Goal: Check status

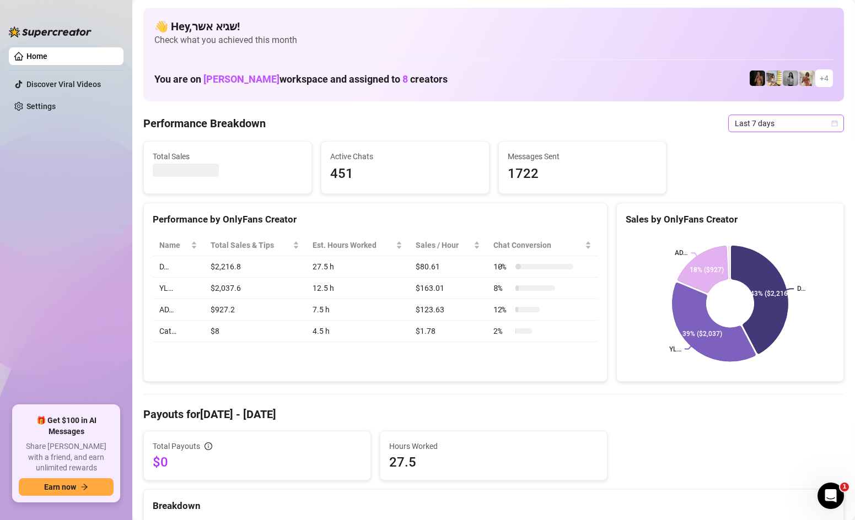
click at [765, 129] on span "Last 7 days" at bounding box center [786, 123] width 103 height 17
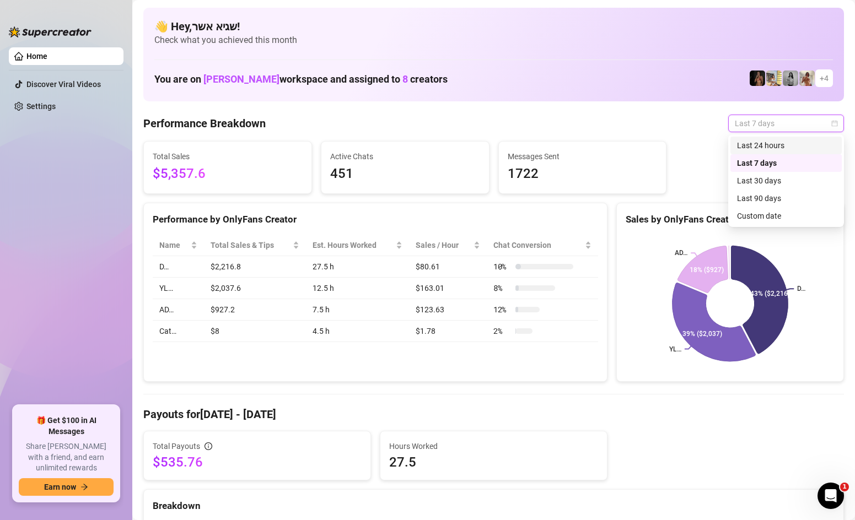
click at [763, 143] on div "Last 24 hours" at bounding box center [786, 145] width 98 height 12
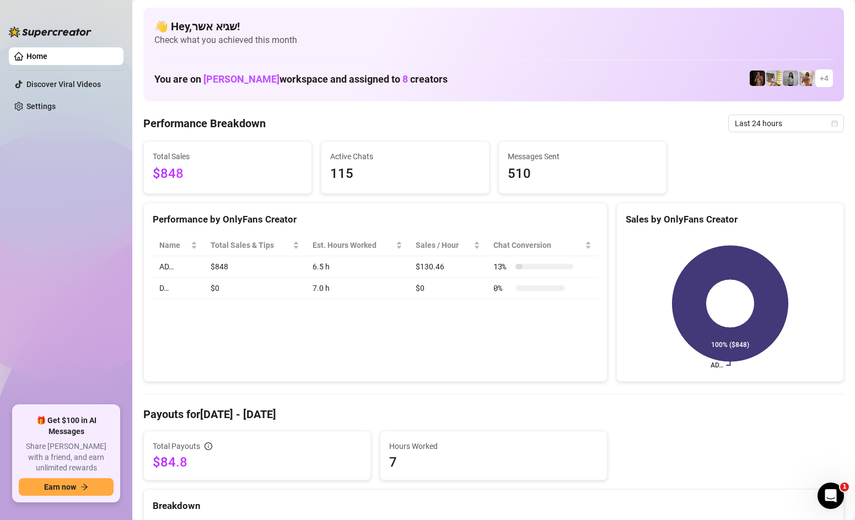
click at [768, 121] on span "Last 24 hours" at bounding box center [786, 123] width 103 height 17
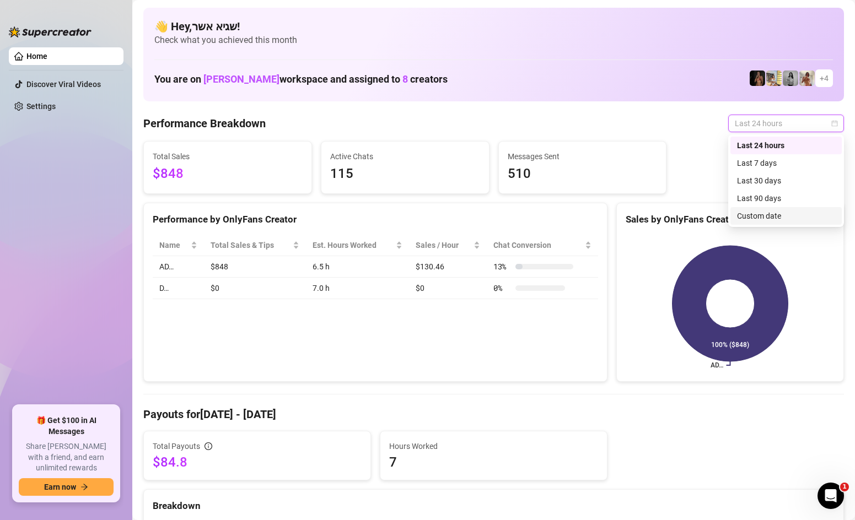
click at [769, 212] on div "Custom date" at bounding box center [786, 216] width 98 height 12
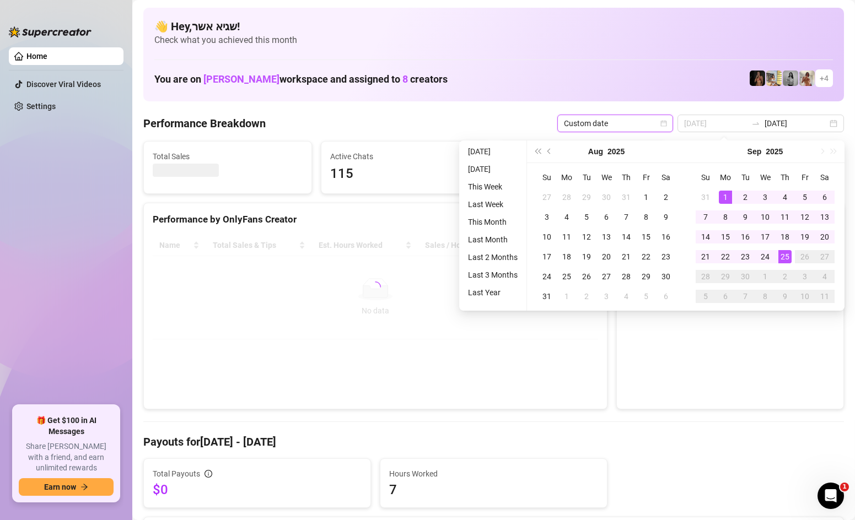
click at [720, 197] on div "1" at bounding box center [725, 197] width 13 height 13
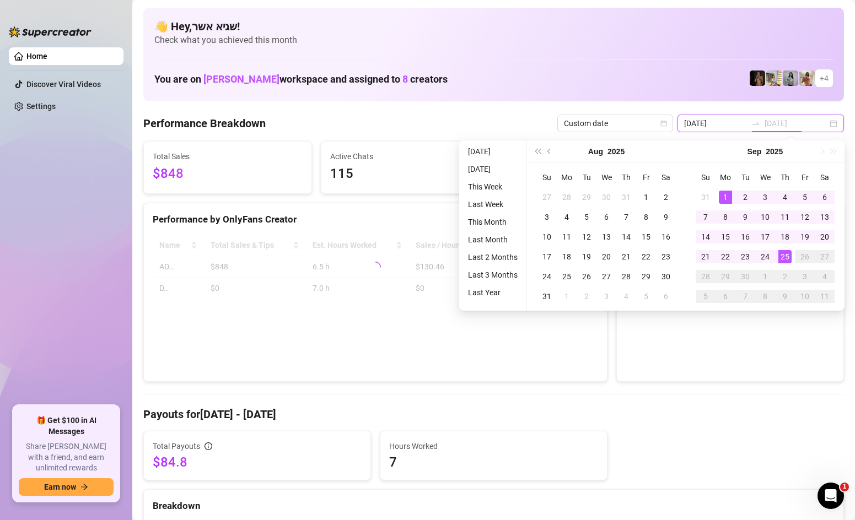
type input "2025-09-24"
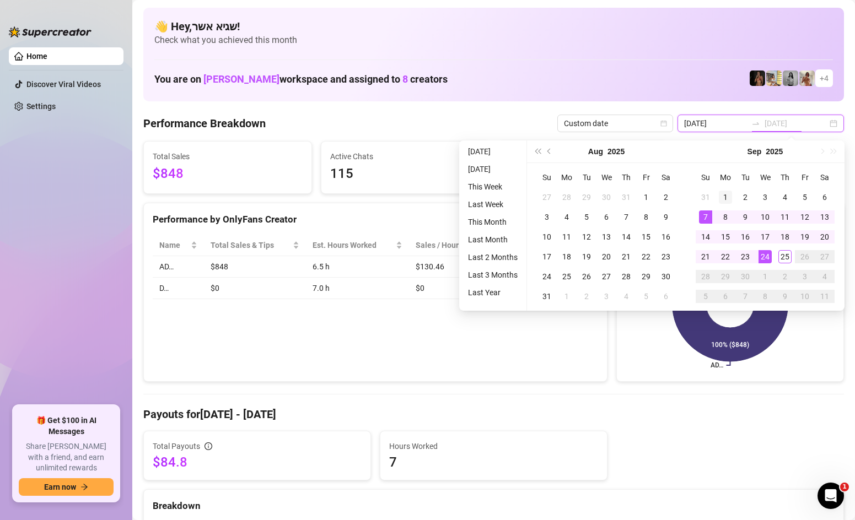
type input "2025-09-01"
click at [723, 198] on div "1" at bounding box center [725, 197] width 13 height 13
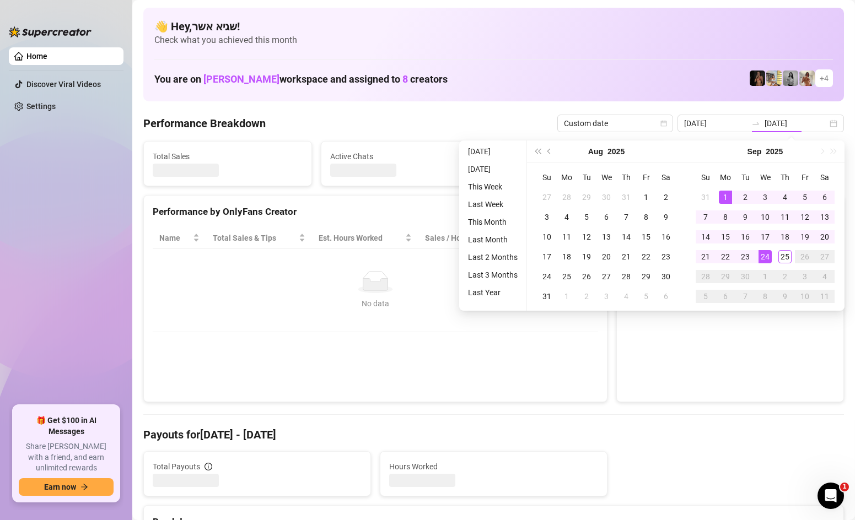
type input "2025-09-01"
type input "2025-09-24"
type input "2025-09-01"
type input "2025-09-24"
